Goal: Navigation & Orientation: Find specific page/section

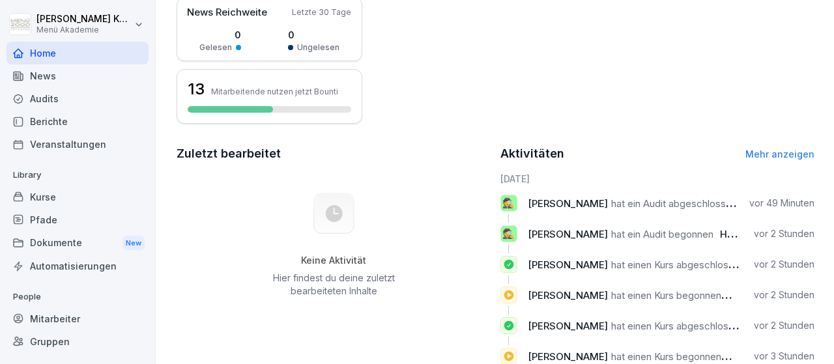
scroll to position [83, 0]
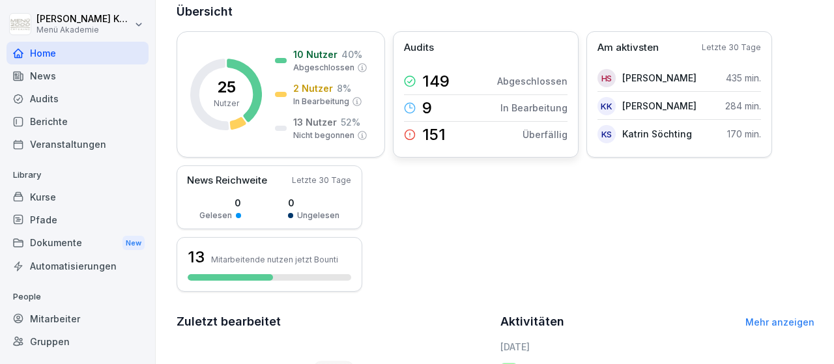
click at [411, 132] on icon at bounding box center [410, 135] width 12 height 12
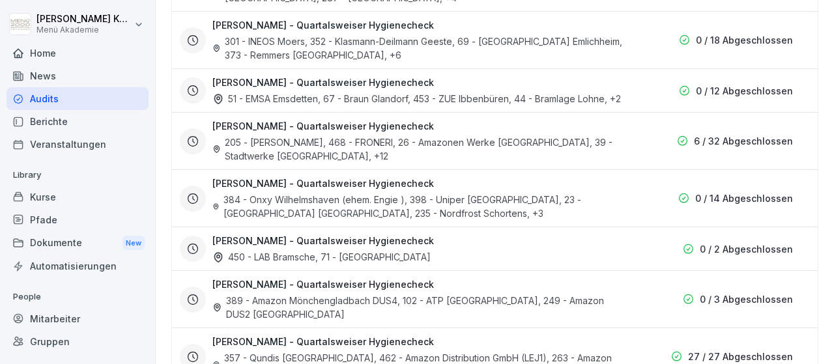
scroll to position [996, 0]
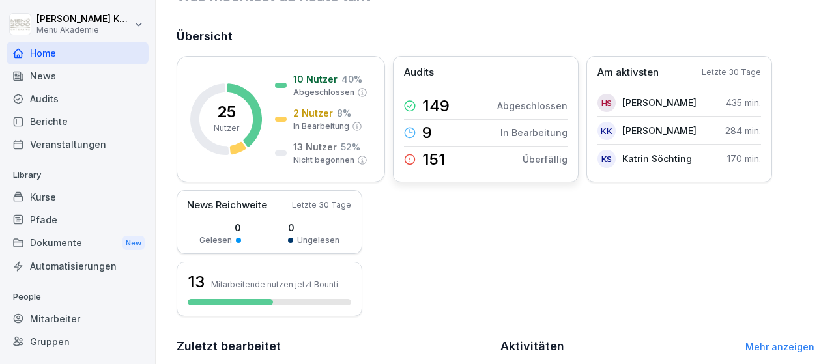
scroll to position [76, 0]
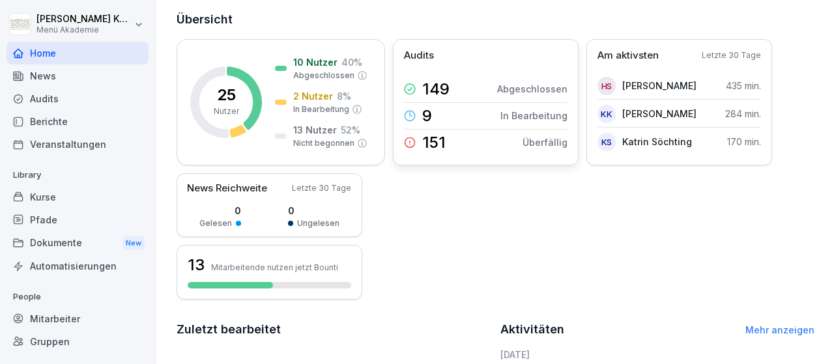
click at [535, 118] on p "In Bearbeitung" at bounding box center [534, 116] width 67 height 14
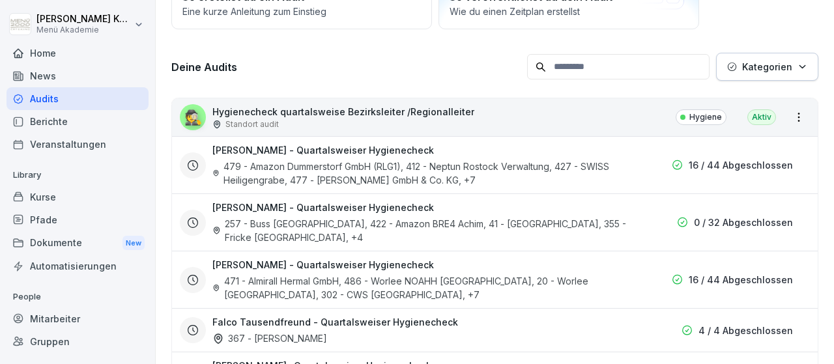
scroll to position [151, 0]
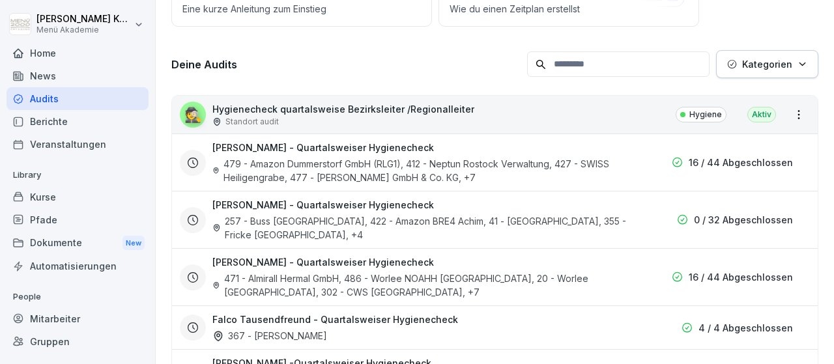
click at [765, 114] on div "Aktiv" at bounding box center [762, 115] width 29 height 16
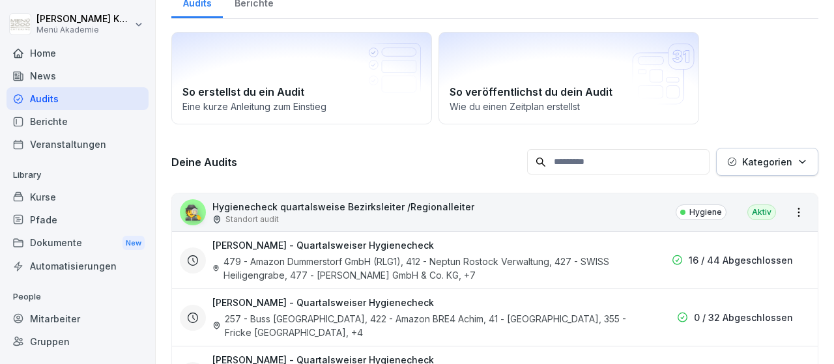
scroll to position [76, 0]
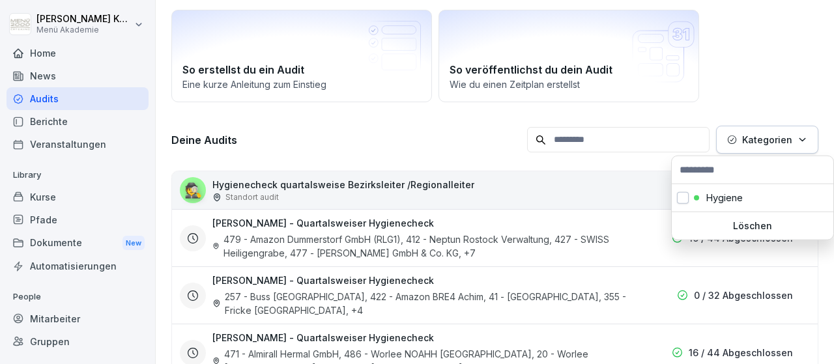
click at [803, 140] on icon "button" at bounding box center [802, 139] width 5 height 3
click at [749, 44] on html "Mirko Knopf Menü Akademie Home News Audits Berichte Veranstaltungen Library Kur…" at bounding box center [417, 182] width 834 height 364
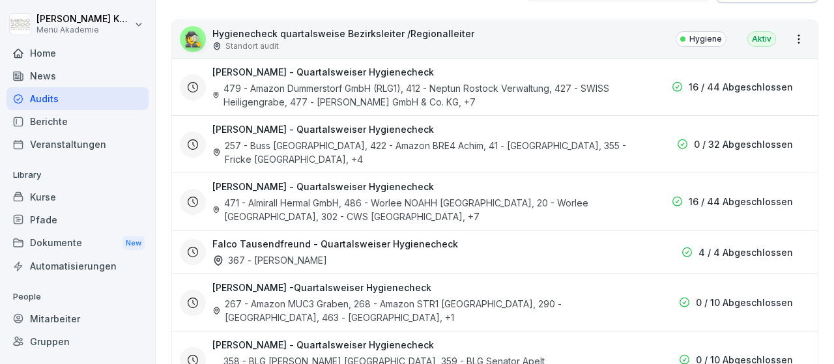
scroll to position [0, 0]
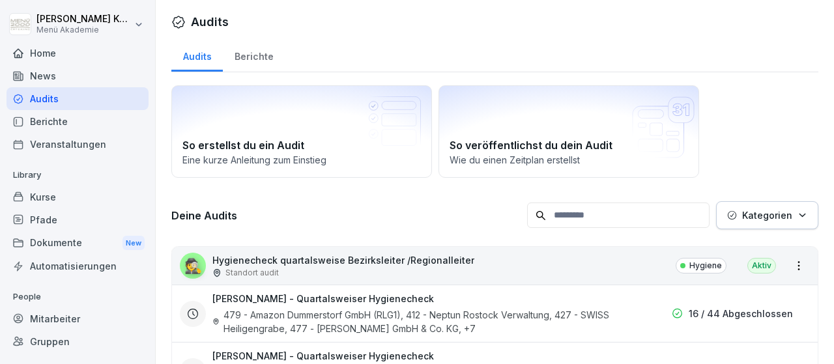
click at [62, 321] on div "Mitarbeiter" at bounding box center [78, 319] width 142 height 23
